Goal: Task Accomplishment & Management: Manage account settings

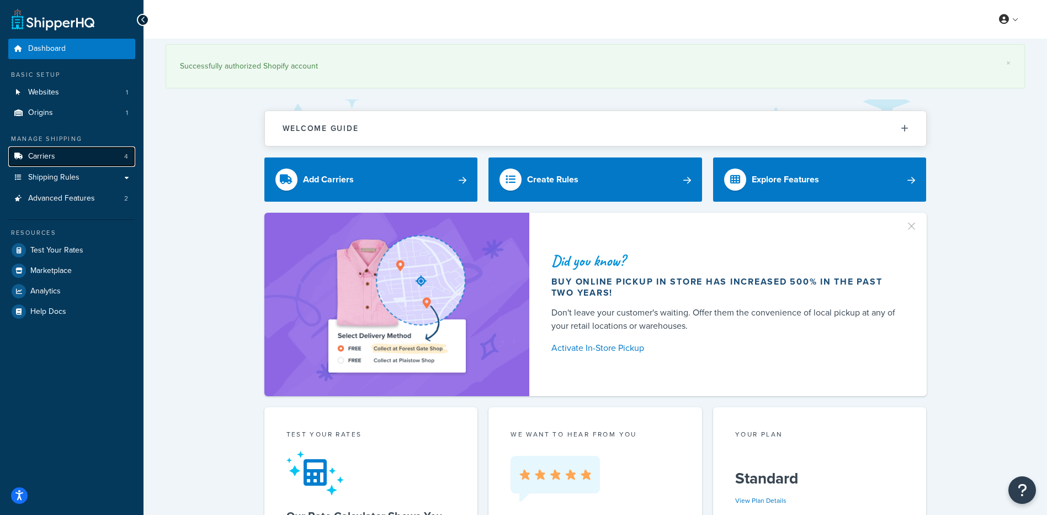
click at [63, 157] on link "Carriers 4" at bounding box center [71, 156] width 127 height 20
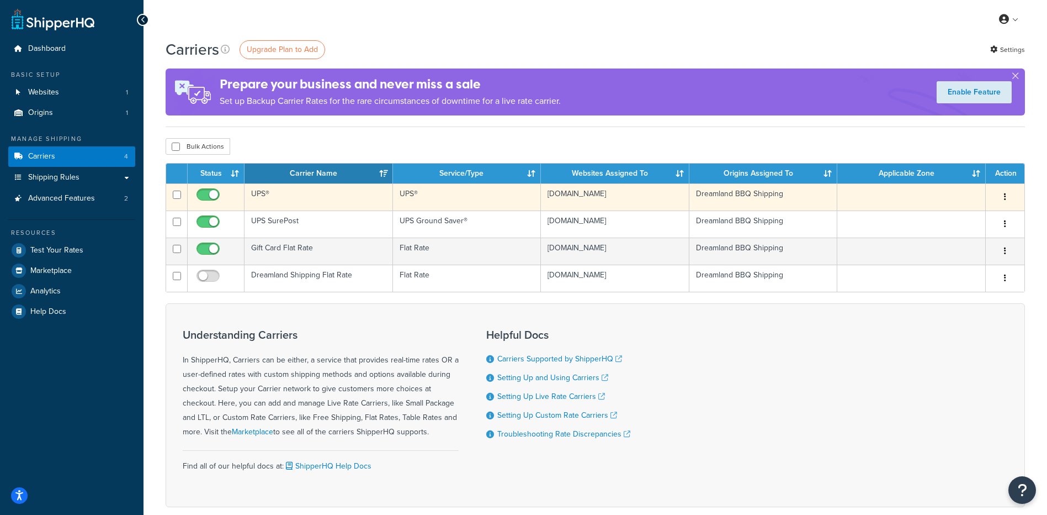
click at [1006, 194] on button "button" at bounding box center [1005, 197] width 15 height 18
click at [953, 216] on link "Edit" at bounding box center [960, 219] width 87 height 23
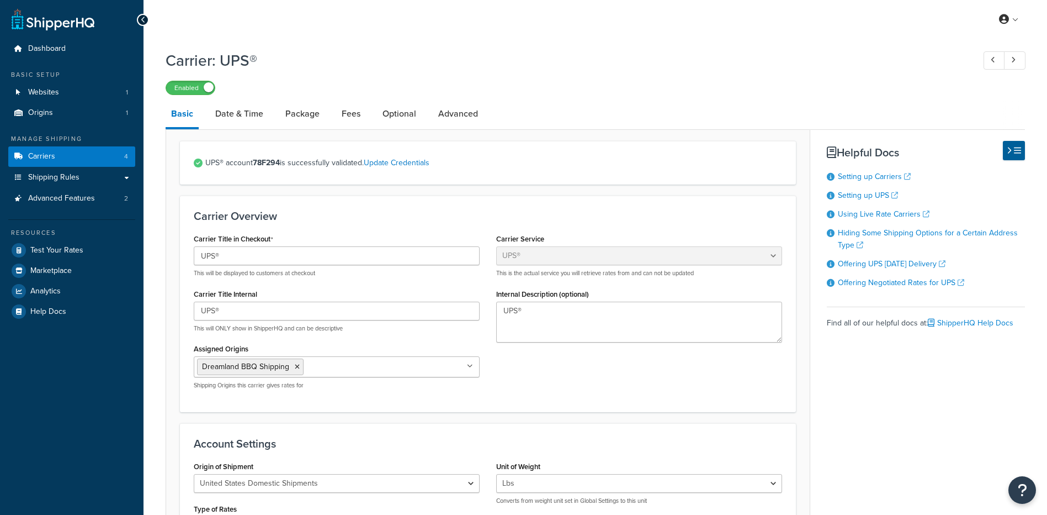
select select "ups"
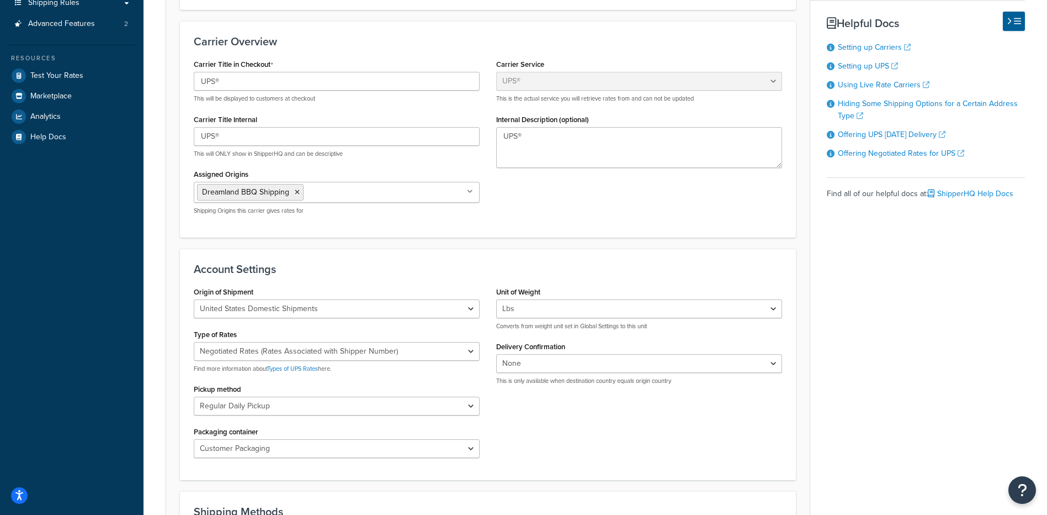
scroll to position [59, 0]
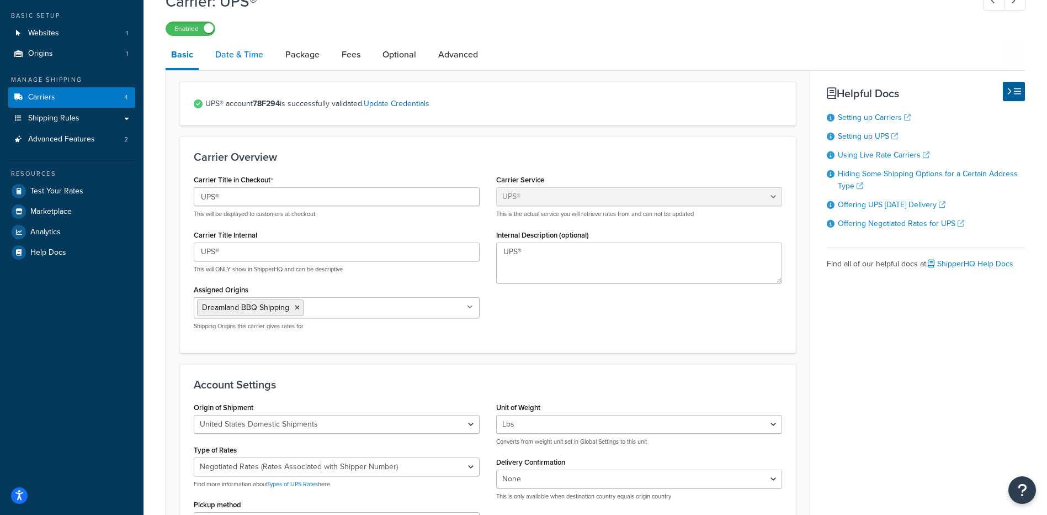
click at [252, 56] on link "Date & Time" at bounding box center [239, 54] width 59 height 26
select select "yMd"
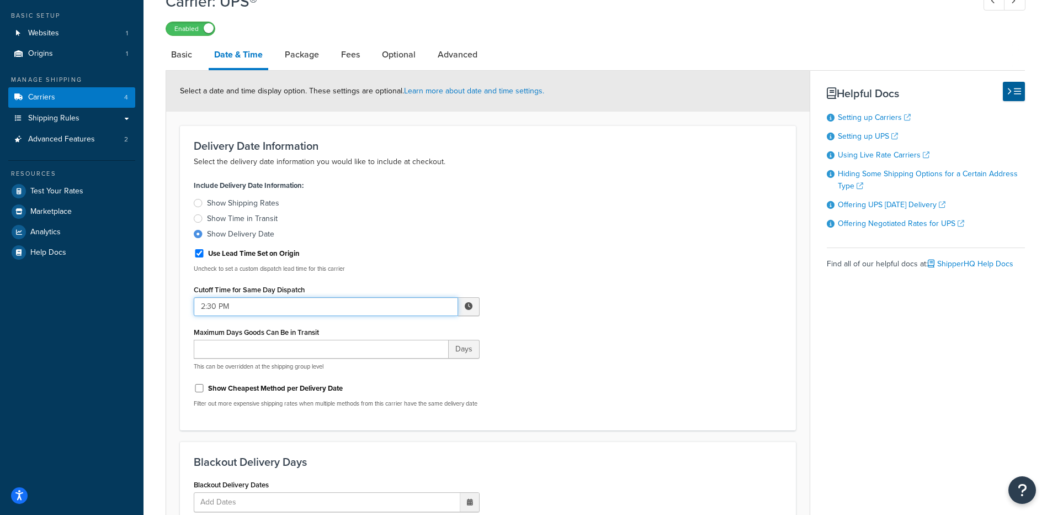
click at [211, 307] on input "2:30 PM" at bounding box center [326, 306] width 264 height 19
type input "2:00 PM"
click at [564, 287] on div "Include Delivery Date Information: Show Shipping Rates Show Time in Transit Sho…" at bounding box center [487, 296] width 605 height 238
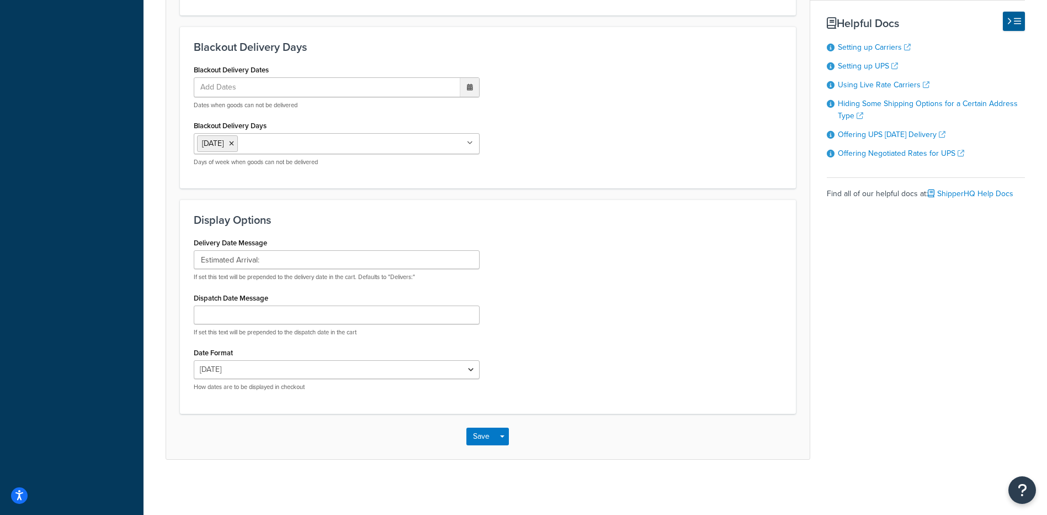
scroll to position [482, 0]
click at [486, 438] on button "Save" at bounding box center [481, 436] width 30 height 18
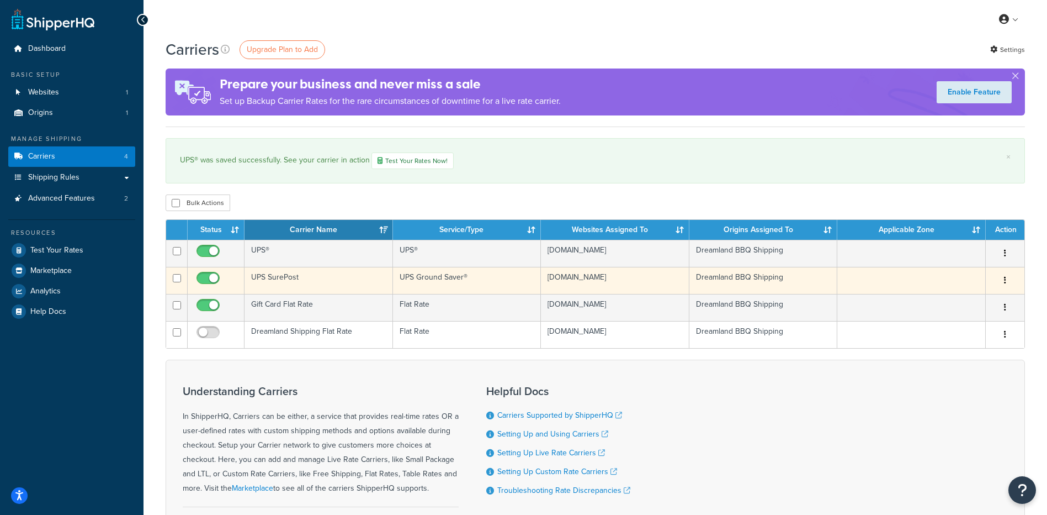
click at [1005, 281] on icon "button" at bounding box center [1005, 280] width 2 height 8
click at [959, 302] on link "Edit" at bounding box center [960, 306] width 87 height 23
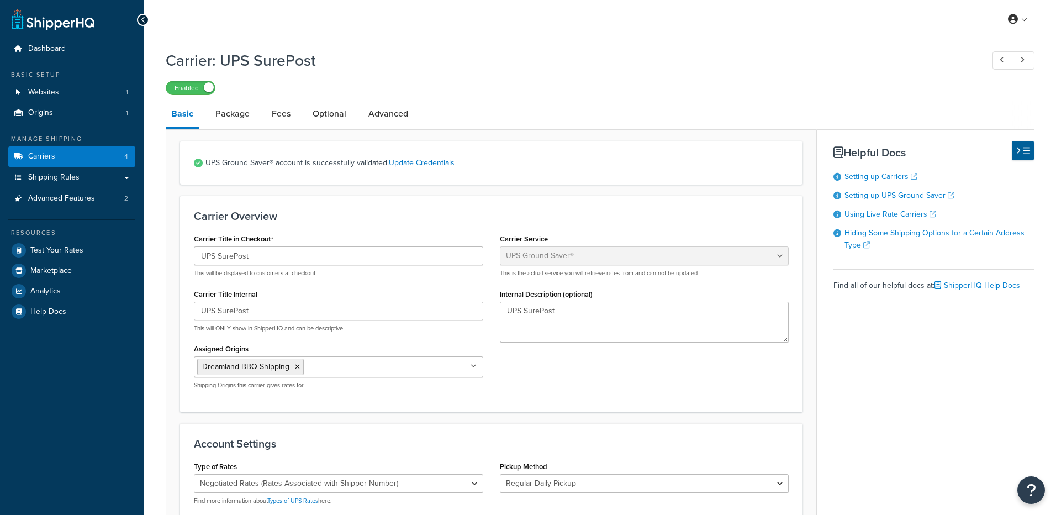
select select "surePost"
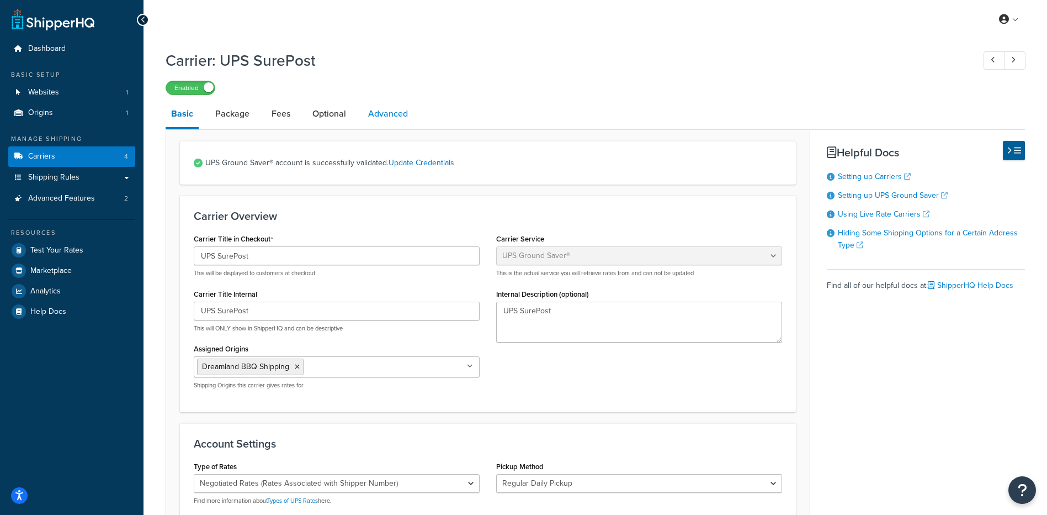
click at [389, 111] on link "Advanced" at bounding box center [388, 113] width 51 height 26
select select "false"
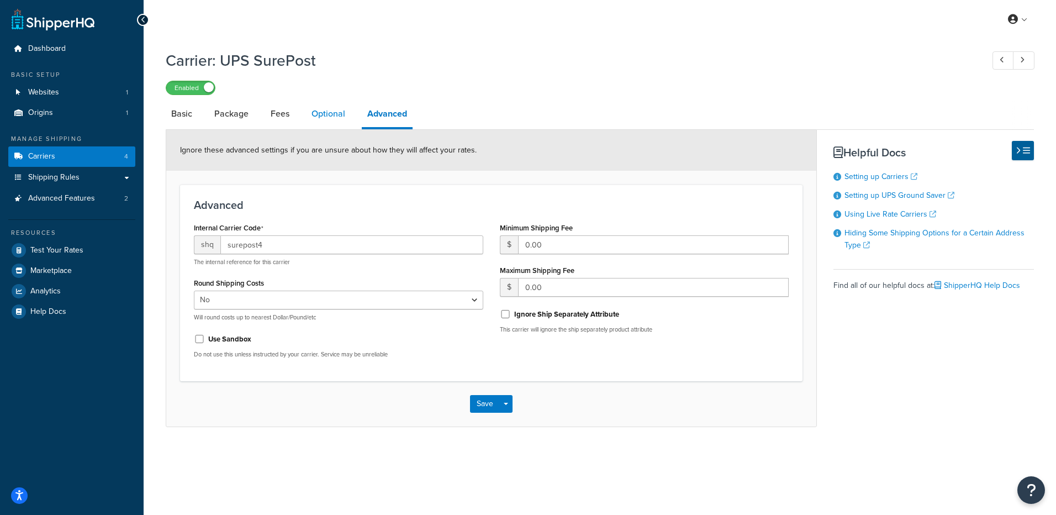
click at [325, 114] on link "Optional" at bounding box center [328, 113] width 45 height 26
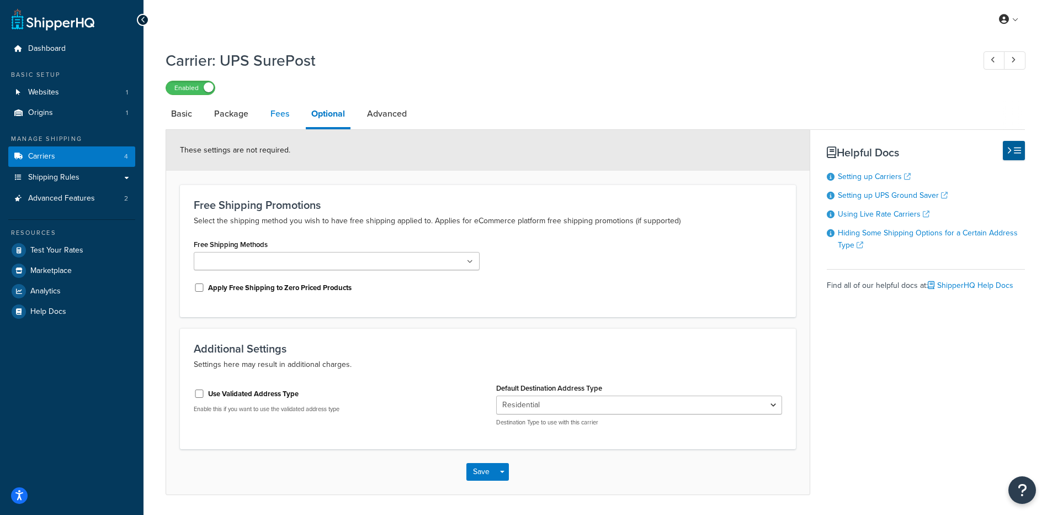
click at [273, 113] on link "Fees" at bounding box center [280, 113] width 30 height 26
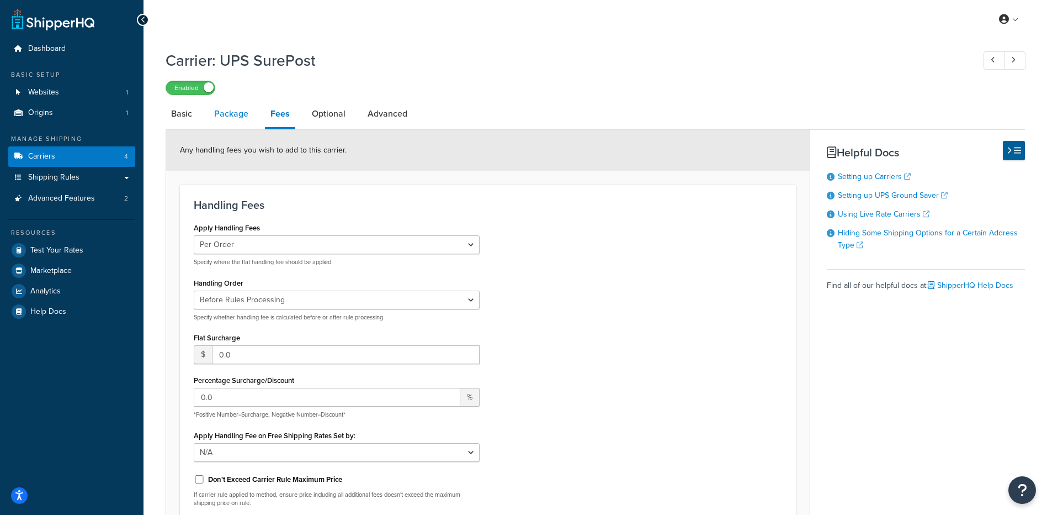
click at [238, 114] on link "Package" at bounding box center [231, 113] width 45 height 26
